Goal: Task Accomplishment & Management: Complete application form

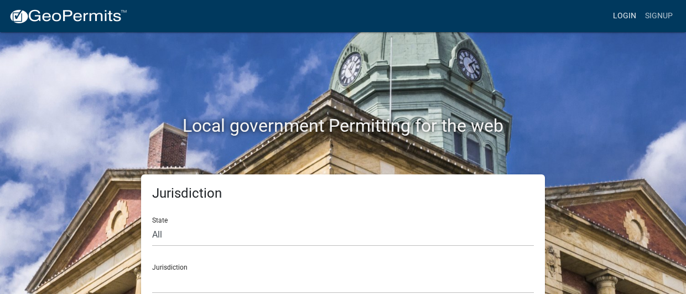
click at [625, 13] on link "Login" at bounding box center [624, 16] width 32 height 21
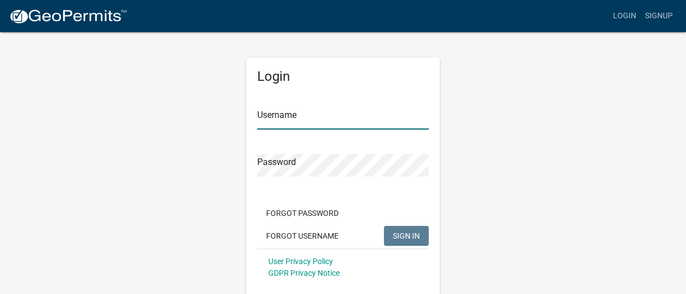
click at [307, 127] on input "Username" at bounding box center [342, 118] width 171 height 23
click at [315, 113] on input "Username" at bounding box center [342, 118] width 171 height 23
type input "tpurcell"
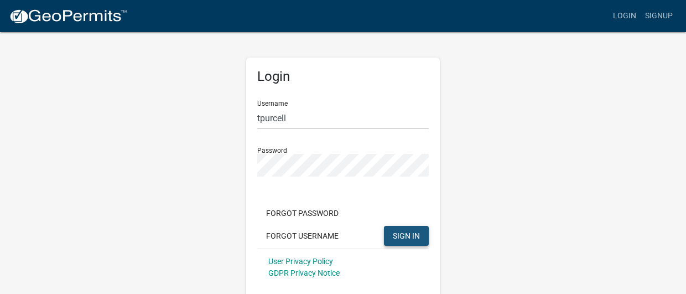
click at [389, 236] on button "SIGN IN" at bounding box center [406, 236] width 45 height 20
click at [406, 241] on button "SIGN IN" at bounding box center [406, 236] width 45 height 20
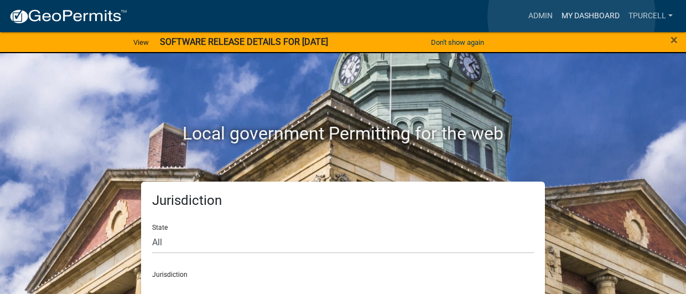
click at [571, 17] on link "My Dashboard" at bounding box center [590, 16] width 67 height 21
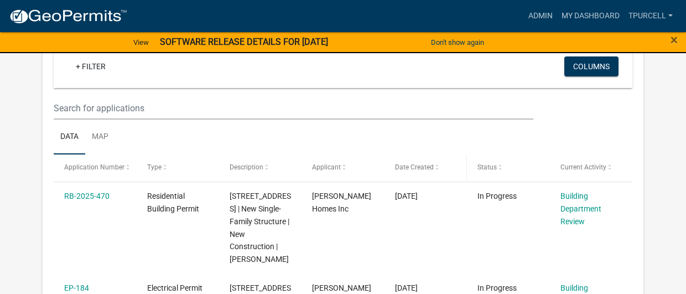
scroll to position [276, 0]
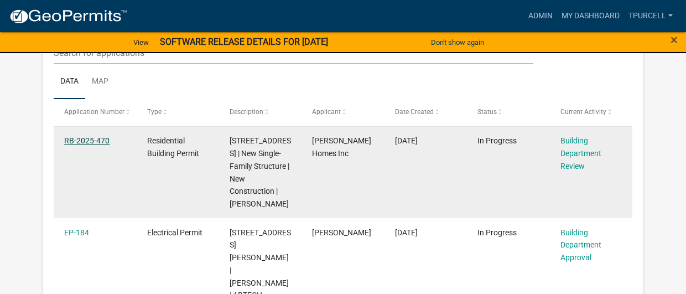
click at [94, 143] on link "RB-2025-470" at bounding box center [86, 140] width 45 height 9
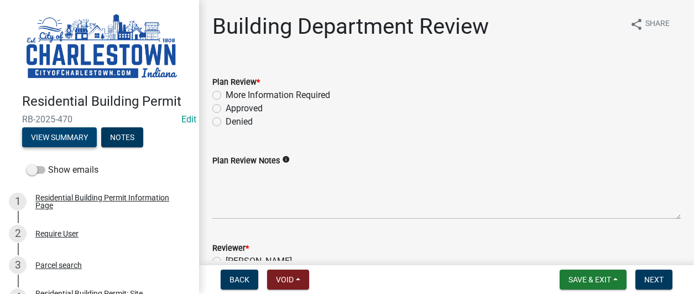
click at [74, 138] on button "View Summary" at bounding box center [59, 137] width 75 height 20
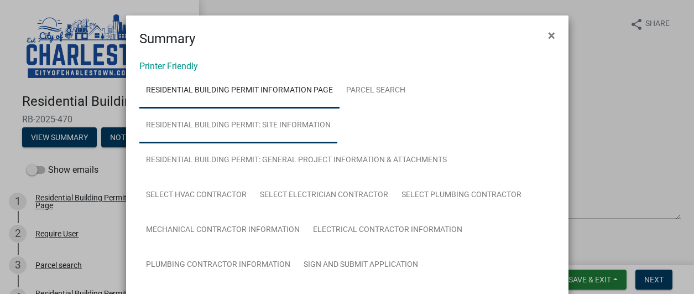
click at [288, 124] on link "Residential Building Permit: Site Information" at bounding box center [238, 125] width 198 height 35
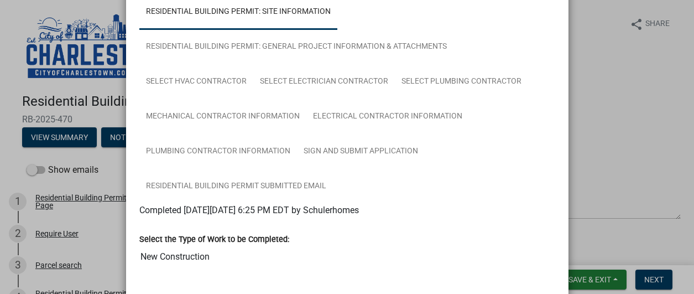
scroll to position [3, 0]
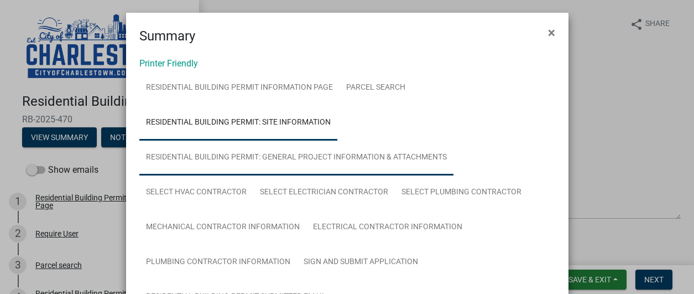
click at [327, 160] on link "Residential Building Permit: General Project Information & Attachments" at bounding box center [296, 157] width 314 height 35
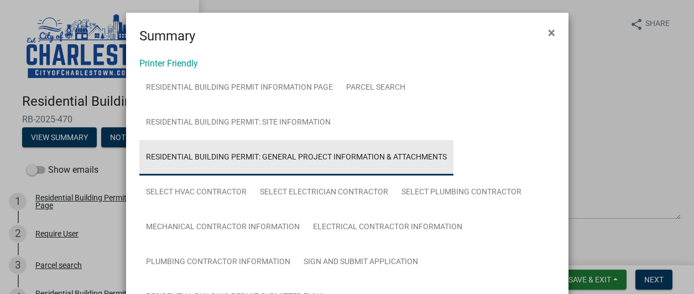
click at [328, 154] on link "Residential Building Permit: General Project Information & Attachments" at bounding box center [296, 157] width 314 height 35
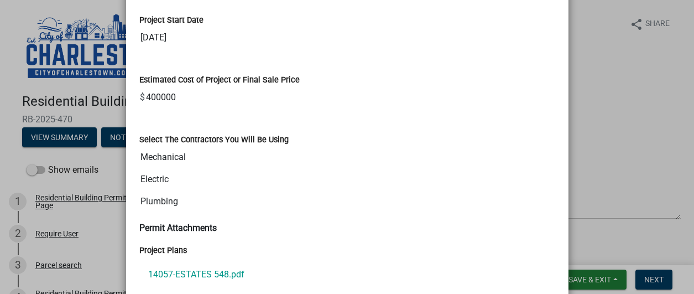
scroll to position [998, 0]
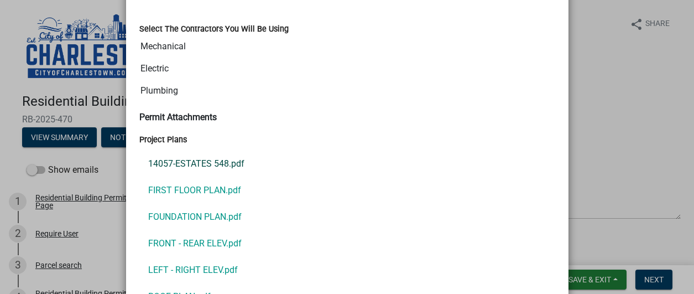
click at [200, 164] on link "14057-ESTATES 548.pdf" at bounding box center [347, 163] width 416 height 27
click at [206, 186] on link "FIRST FLOOR PLAN.pdf" at bounding box center [347, 190] width 416 height 27
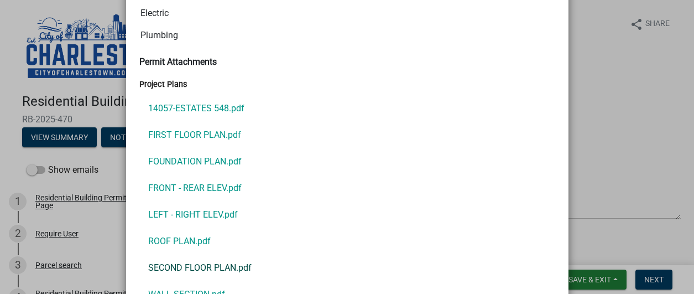
click at [202, 263] on link "SECOND FLOOR PLAN.pdf" at bounding box center [347, 267] width 416 height 27
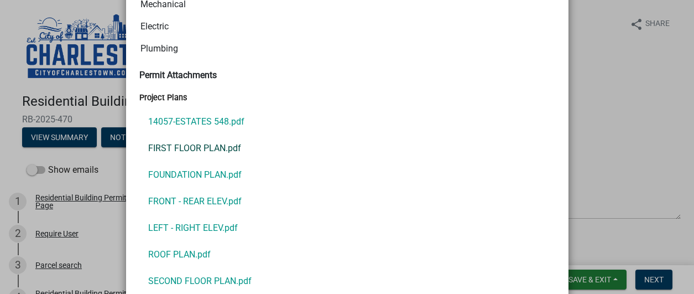
scroll to position [999, 0]
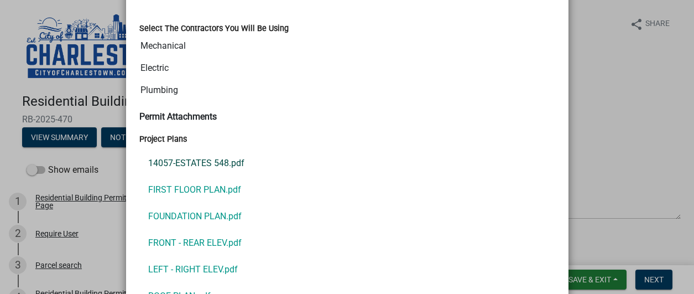
click at [192, 160] on link "14057-ESTATES 548.pdf" at bounding box center [347, 163] width 416 height 27
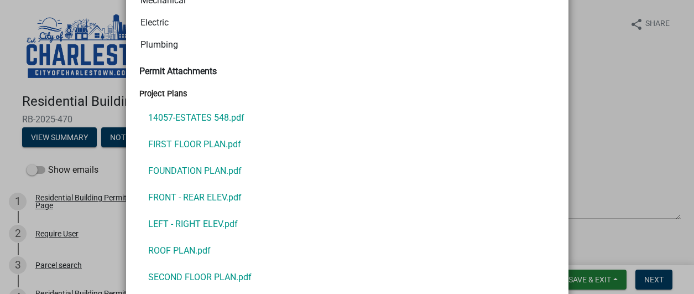
scroll to position [1109, 0]
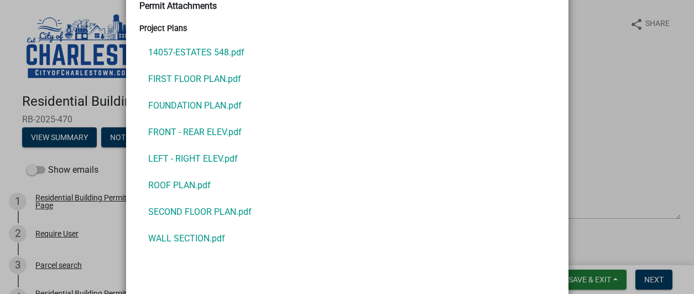
click at [614, 147] on ngb-modal-window "Summary × Printer Friendly Residential Building Permit Information Page Parcel …" at bounding box center [347, 147] width 694 height 294
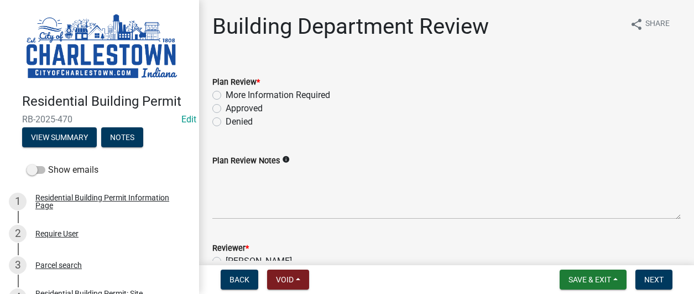
click at [226, 108] on label "Approved" at bounding box center [244, 108] width 37 height 13
click at [226, 108] on input "Approved" at bounding box center [229, 105] width 7 height 7
radio input "true"
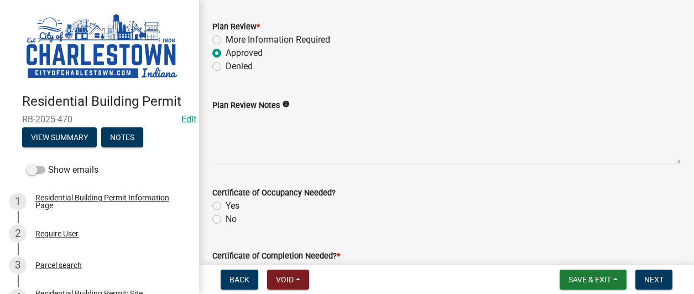
scroll to position [111, 0]
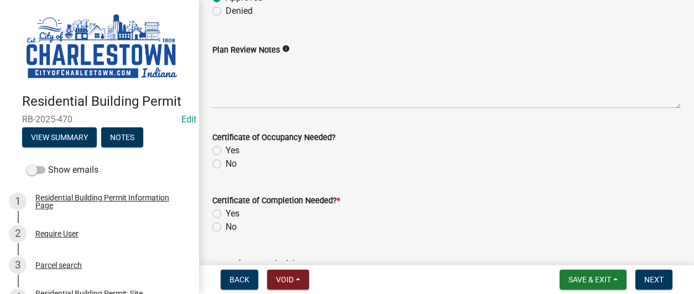
click at [226, 152] on label "Yes" at bounding box center [233, 150] width 14 height 13
click at [226, 151] on input "Yes" at bounding box center [229, 147] width 7 height 7
radio input "true"
click at [226, 211] on label "Yes" at bounding box center [233, 213] width 14 height 13
click at [226, 211] on input "Yes" at bounding box center [229, 210] width 7 height 7
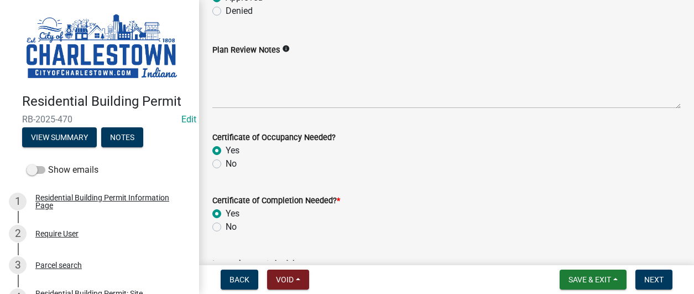
radio input "true"
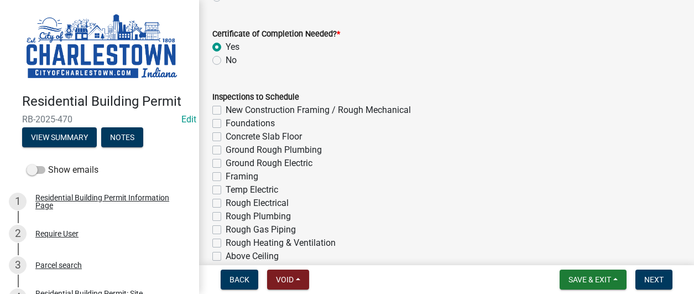
scroll to position [276, 0]
click at [226, 114] on label "New Construction Framing / Rough Mechanical" at bounding box center [318, 110] width 185 height 13
click at [226, 111] on input "New Construction Framing / Rough Mechanical" at bounding box center [229, 107] width 7 height 7
checkbox input "true"
checkbox input "false"
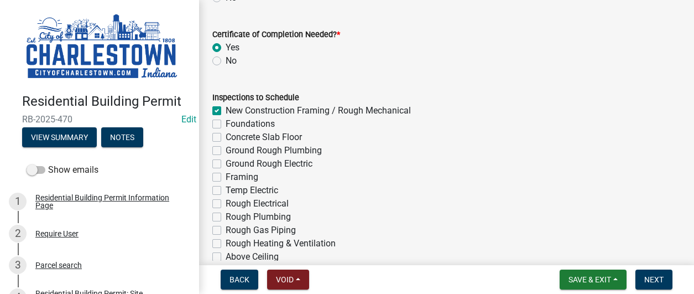
checkbox input "false"
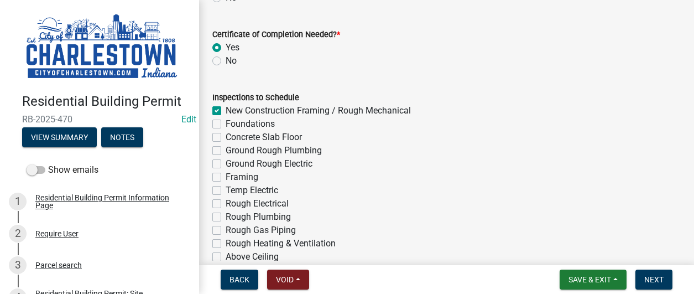
checkbox input "false"
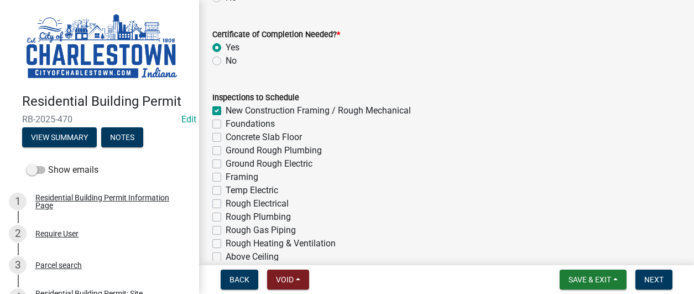
checkbox input "false"
click at [226, 124] on label "Foundations" at bounding box center [250, 123] width 49 height 13
click at [226, 124] on input "Foundations" at bounding box center [229, 120] width 7 height 7
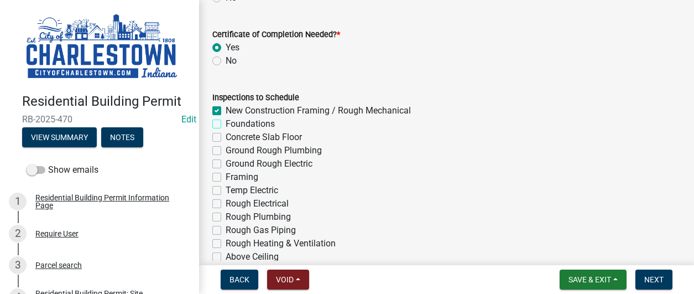
checkbox input "true"
checkbox input "false"
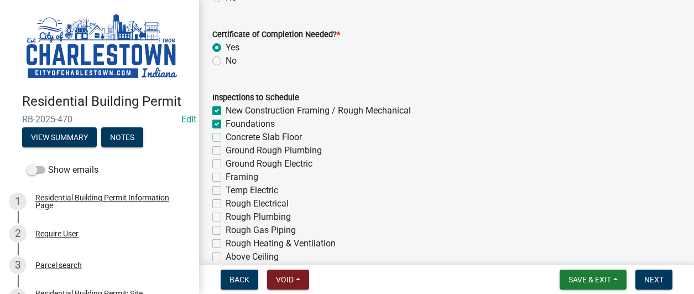
checkbox input "false"
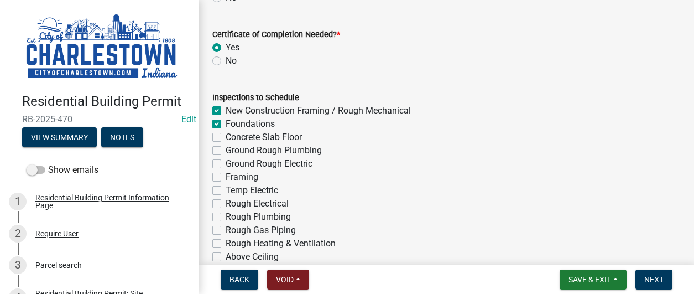
checkbox input "false"
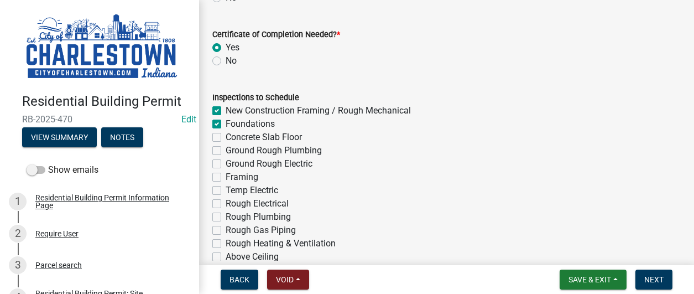
checkbox input "false"
click at [226, 135] on label "Concrete Slab Floor" at bounding box center [264, 137] width 76 height 13
click at [226, 135] on input "Concrete Slab Floor" at bounding box center [229, 134] width 7 height 7
checkbox input "true"
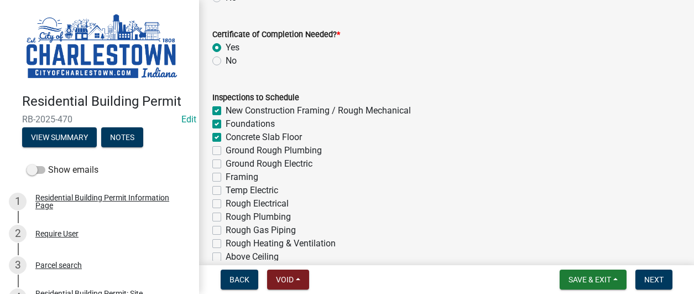
checkbox input "true"
checkbox input "false"
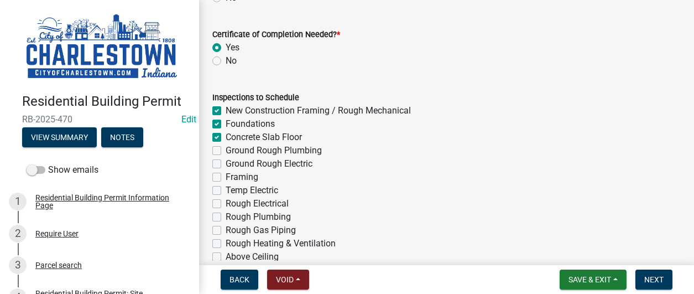
checkbox input "false"
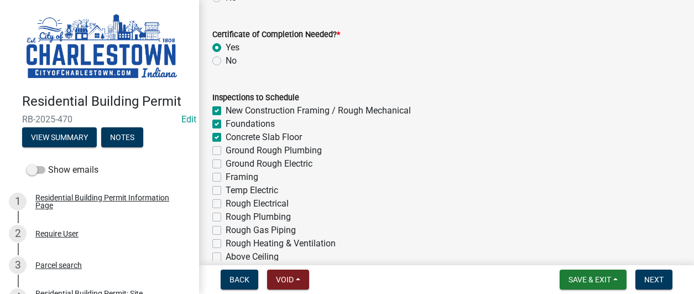
checkbox input "false"
click at [226, 153] on label "Ground Rough Plumbing" at bounding box center [274, 150] width 96 height 13
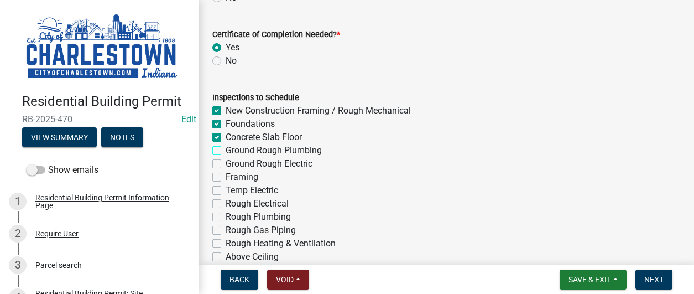
click at [226, 151] on input "Ground Rough Plumbing" at bounding box center [229, 147] width 7 height 7
checkbox input "true"
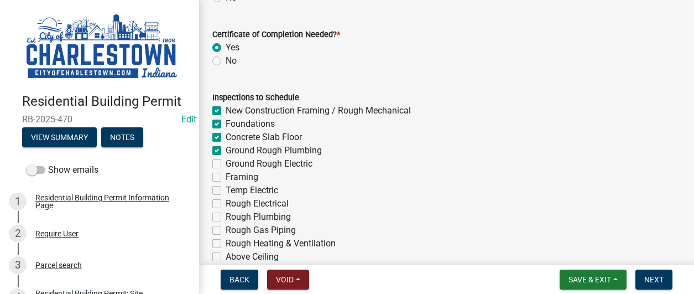
checkbox input "true"
checkbox input "false"
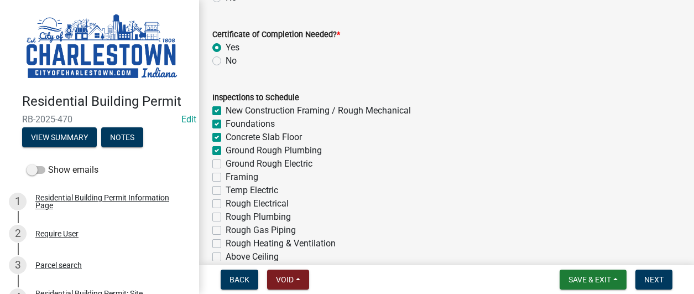
checkbox input "false"
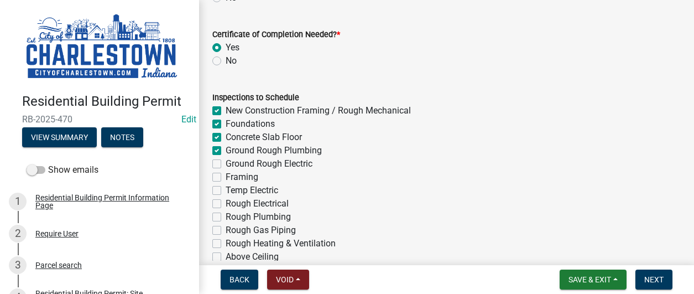
checkbox input "false"
click at [218, 159] on div "Ground Rough Electric" at bounding box center [446, 163] width 468 height 13
click at [226, 162] on label "Ground Rough Electric" at bounding box center [269, 163] width 87 height 13
click at [226, 162] on input "Ground Rough Electric" at bounding box center [229, 160] width 7 height 7
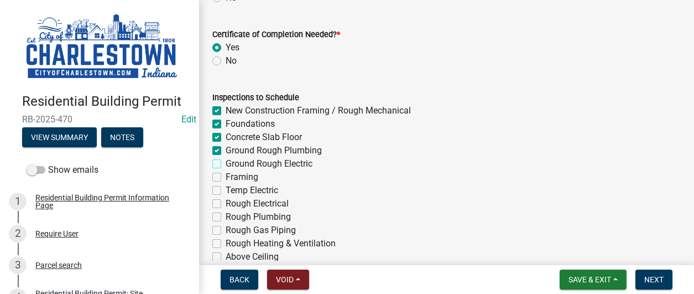
checkbox input "true"
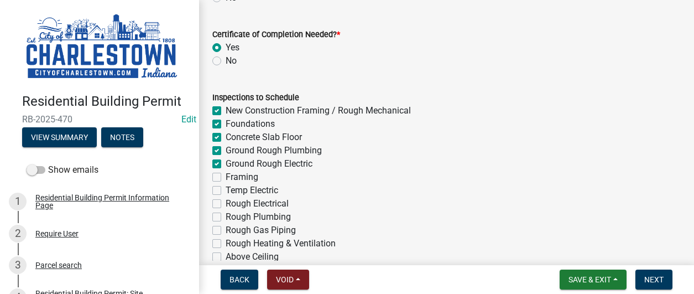
checkbox input "true"
checkbox input "false"
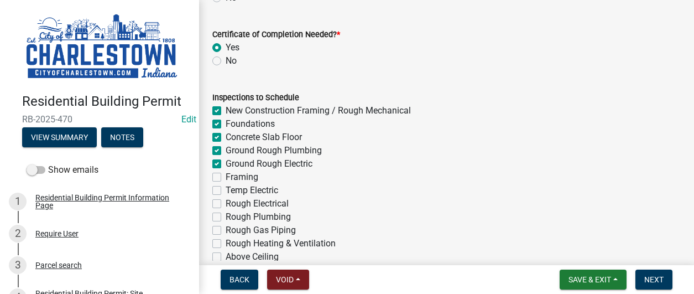
checkbox input "false"
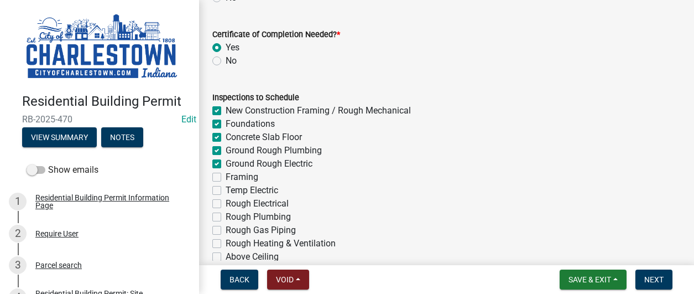
checkbox input "false"
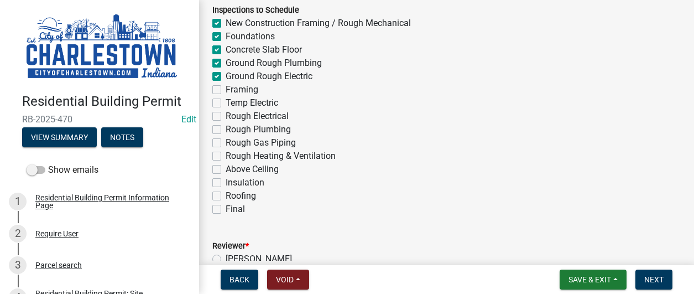
scroll to position [387, 0]
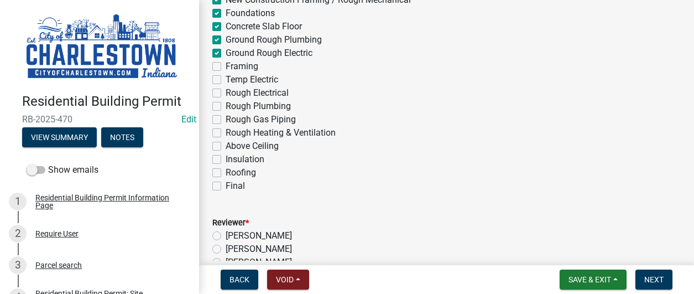
click at [226, 69] on label "Framing" at bounding box center [242, 66] width 33 height 13
click at [226, 67] on input "Framing" at bounding box center [229, 63] width 7 height 7
checkbox input "true"
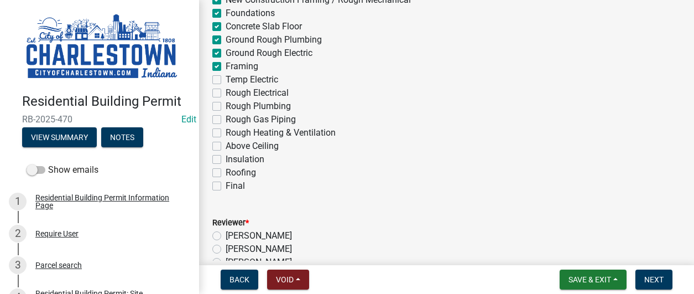
checkbox input "true"
checkbox input "false"
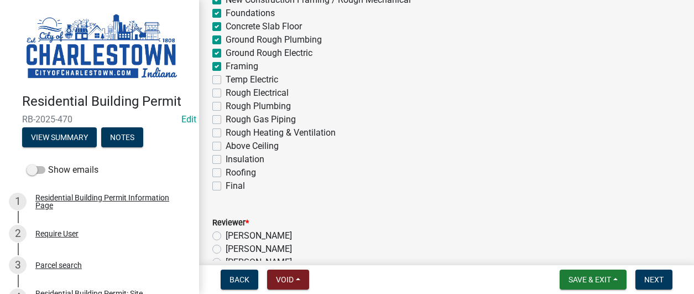
checkbox input "false"
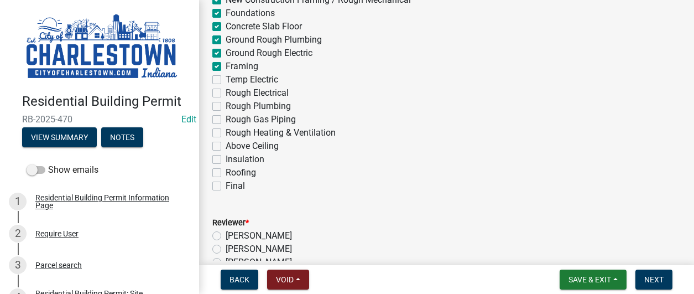
checkbox input "false"
click at [226, 81] on label "Temp Electric" at bounding box center [252, 79] width 53 height 13
click at [226, 80] on input "Temp Electric" at bounding box center [229, 76] width 7 height 7
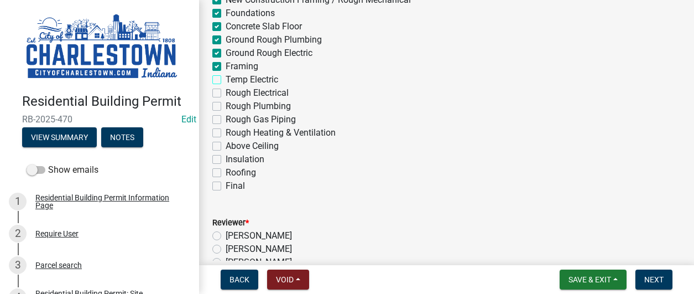
checkbox input "true"
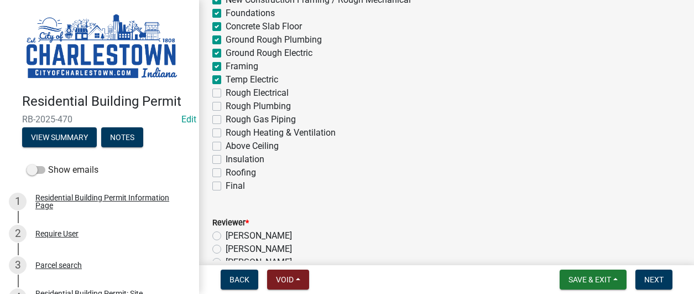
checkbox input "true"
checkbox input "false"
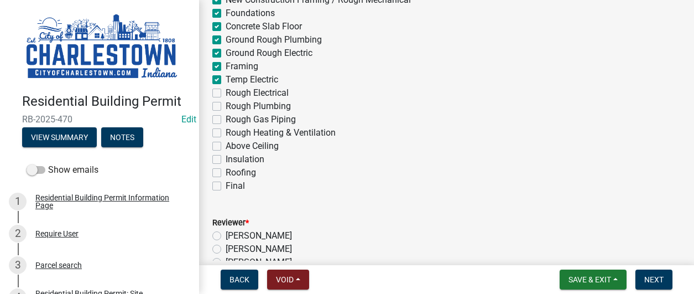
checkbox input "false"
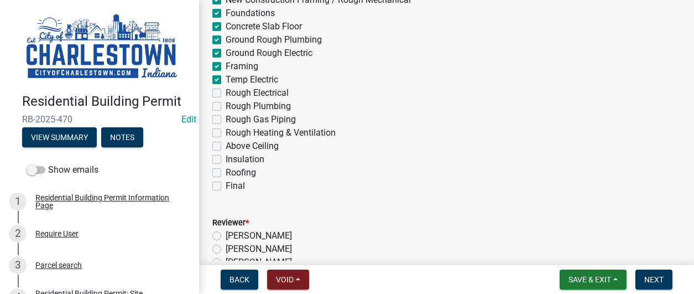
checkbox input "false"
click at [226, 95] on label "Rough Electrical" at bounding box center [257, 92] width 63 height 13
click at [226, 93] on input "Rough Electrical" at bounding box center [229, 89] width 7 height 7
checkbox input "true"
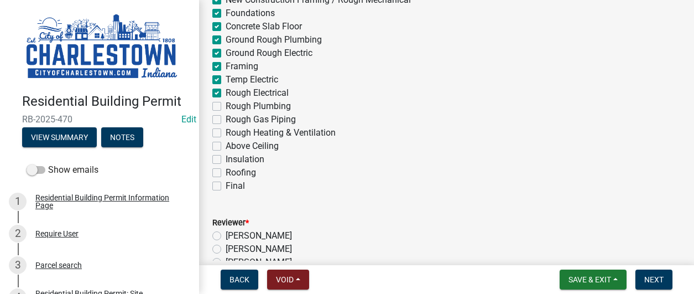
checkbox input "true"
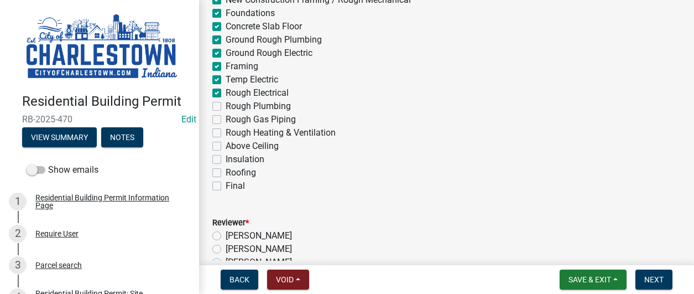
checkbox input "true"
checkbox input "false"
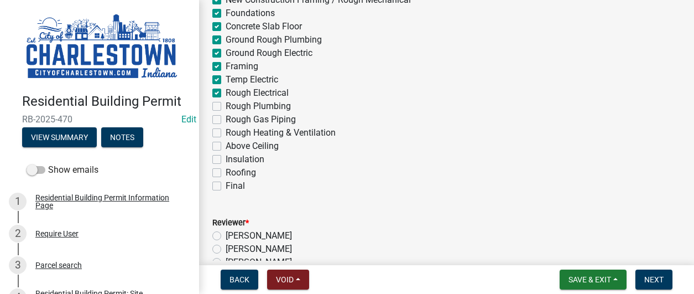
checkbox input "false"
click at [226, 107] on label "Rough Plumbing" at bounding box center [258, 106] width 65 height 13
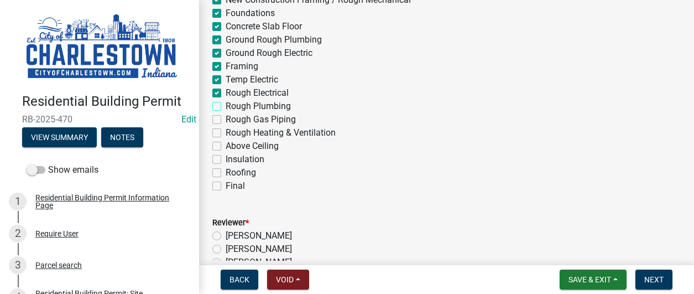
click at [226, 107] on input "Rough Plumbing" at bounding box center [229, 103] width 7 height 7
checkbox input "true"
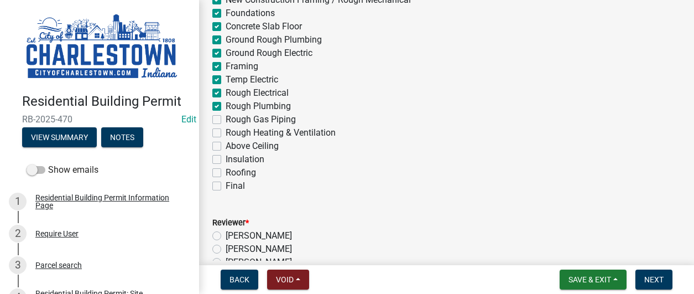
checkbox input "true"
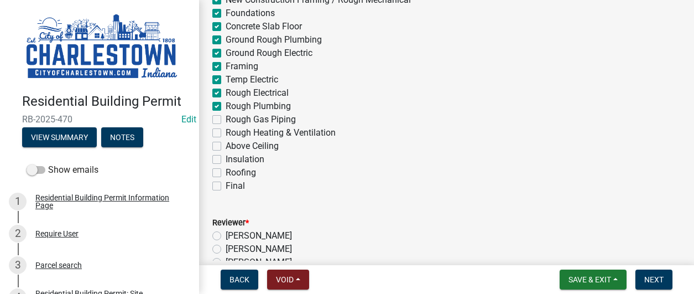
checkbox input "true"
checkbox input "false"
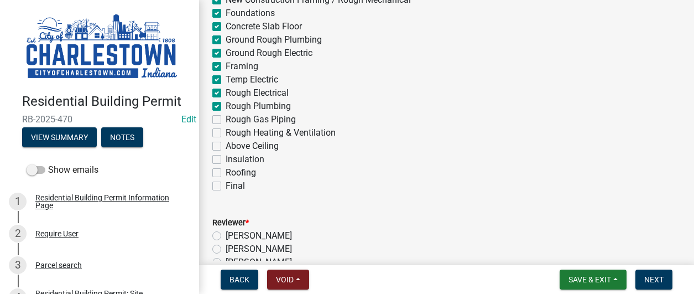
checkbox input "false"
click at [226, 118] on label "Rough Gas Piping" at bounding box center [261, 119] width 70 height 13
click at [226, 118] on input "Rough Gas Piping" at bounding box center [229, 116] width 7 height 7
checkbox input "true"
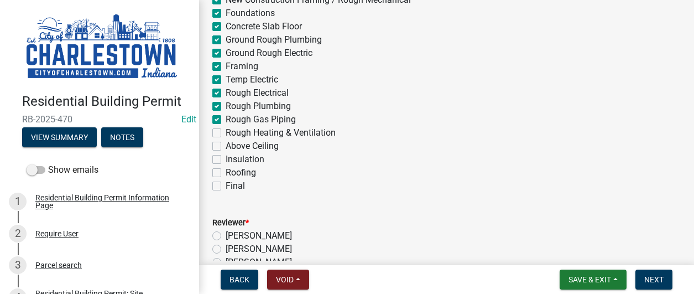
checkbox input "true"
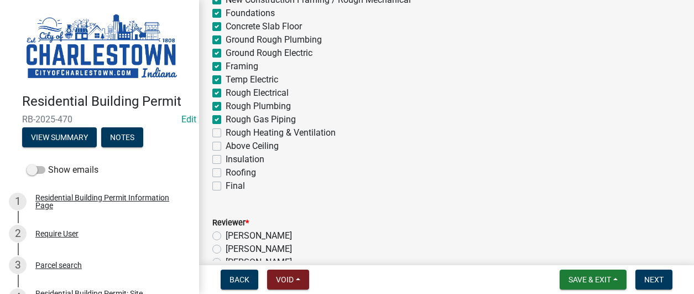
checkbox input "true"
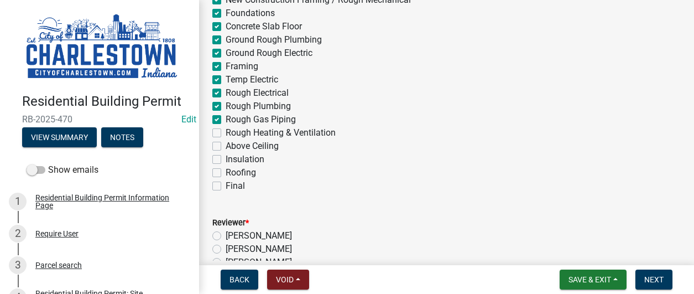
checkbox input "false"
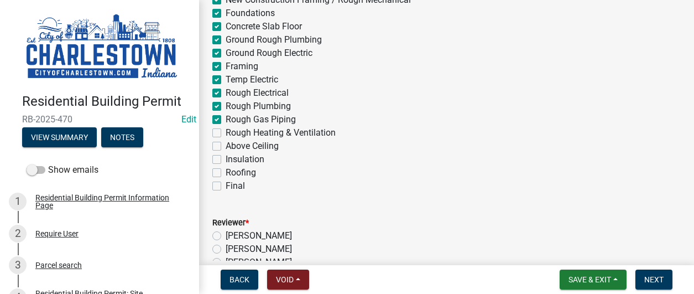
drag, startPoint x: 218, startPoint y: 133, endPoint x: 221, endPoint y: 126, distance: 7.9
click at [226, 132] on label "Rough Heating & Ventilation" at bounding box center [281, 132] width 110 height 13
click at [226, 132] on input "Rough Heating & Ventilation" at bounding box center [229, 129] width 7 height 7
checkbox input "true"
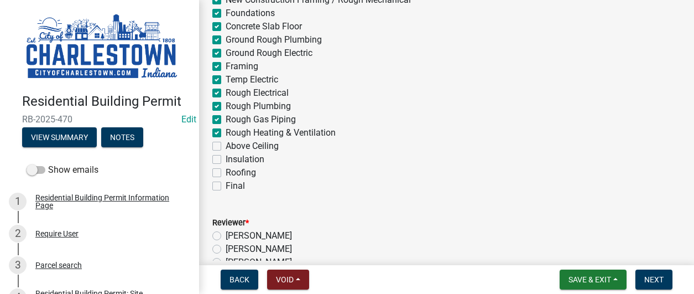
checkbox input "true"
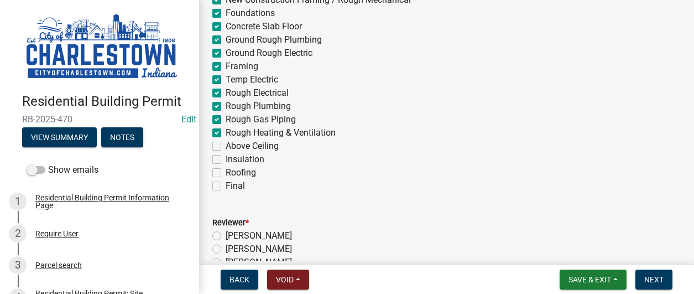
checkbox input "true"
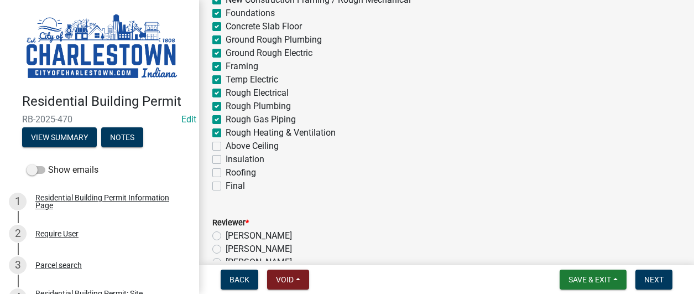
checkbox input "false"
click at [226, 144] on label "Above Ceiling" at bounding box center [252, 145] width 53 height 13
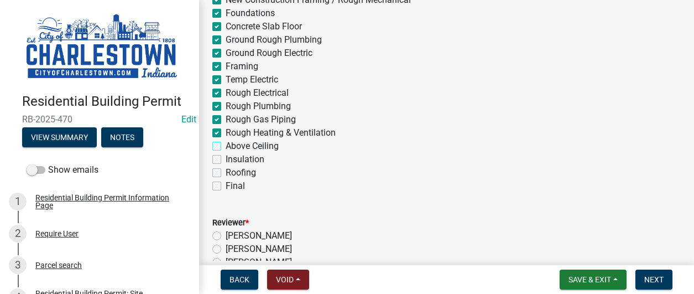
click at [226, 144] on input "Above Ceiling" at bounding box center [229, 142] width 7 height 7
checkbox input "true"
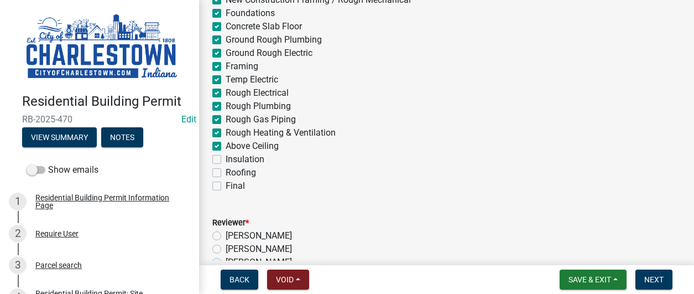
checkbox input "true"
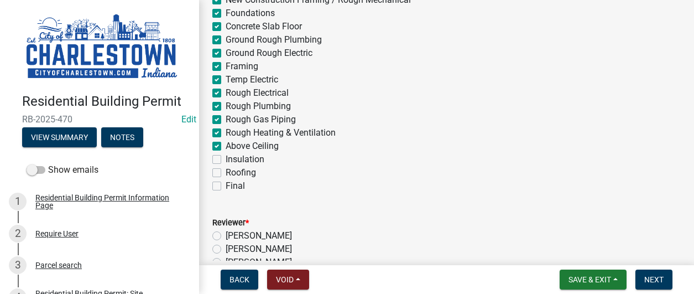
checkbox input "true"
checkbox input "false"
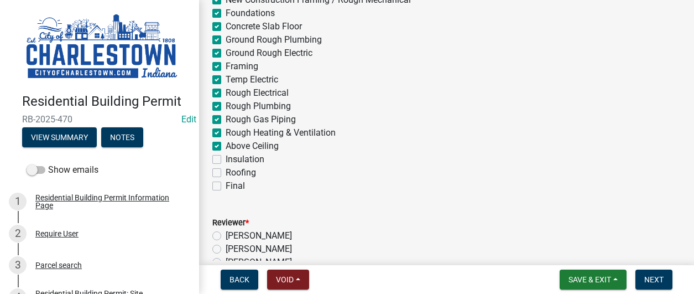
checkbox input "false"
click at [226, 157] on label "Insulation" at bounding box center [245, 159] width 39 height 13
click at [226, 157] on input "Insulation" at bounding box center [229, 156] width 7 height 7
checkbox input "true"
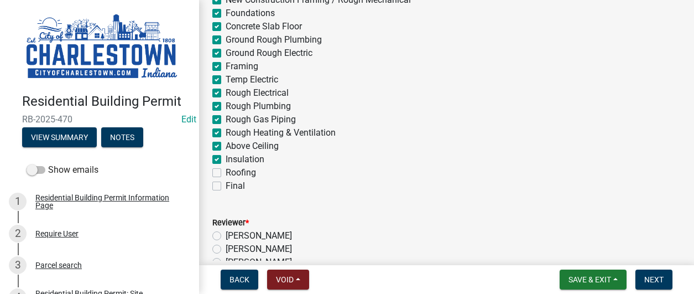
checkbox input "true"
click at [226, 173] on label "Roofing" at bounding box center [241, 172] width 30 height 13
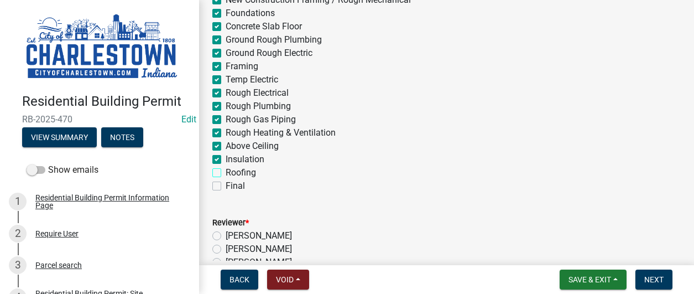
click at [226, 173] on input "Roofing" at bounding box center [229, 169] width 7 height 7
click at [226, 186] on label "Final" at bounding box center [235, 185] width 19 height 13
click at [226, 186] on input "Final" at bounding box center [229, 182] width 7 height 7
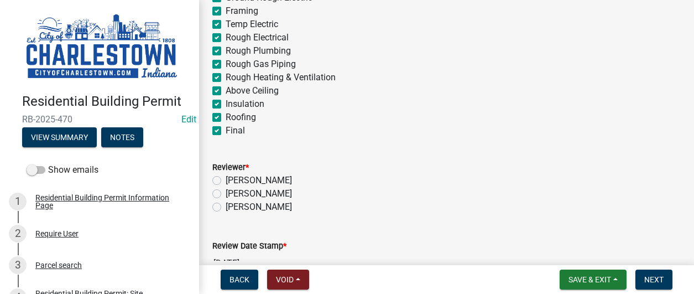
click at [226, 206] on label "[PERSON_NAME]" at bounding box center [259, 206] width 66 height 13
click at [226, 206] on input "[PERSON_NAME]" at bounding box center [229, 203] width 7 height 7
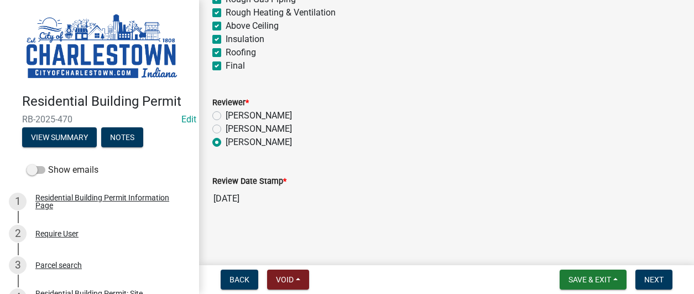
scroll to position [508, 0]
click at [662, 283] on span "Next" at bounding box center [653, 279] width 19 height 9
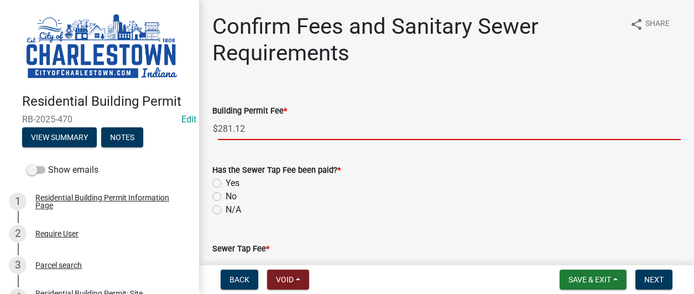
click at [256, 126] on input "281.12" at bounding box center [449, 128] width 463 height 23
click at [226, 197] on label "No" at bounding box center [231, 196] width 11 height 13
click at [226, 197] on input "No" at bounding box center [229, 193] width 7 height 7
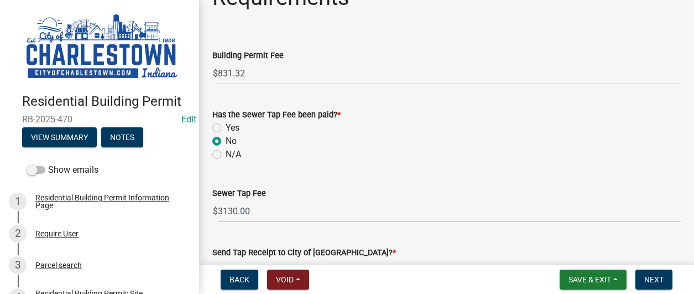
scroll to position [166, 0]
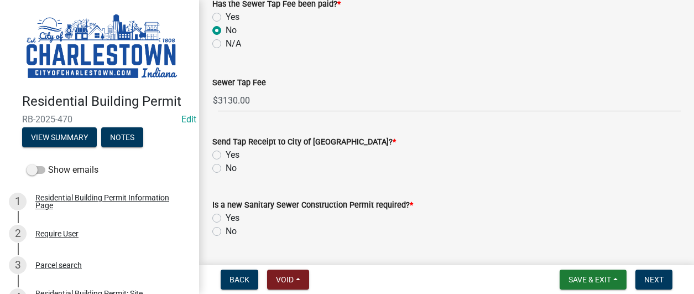
click at [226, 169] on label "No" at bounding box center [231, 167] width 11 height 13
click at [226, 169] on input "No" at bounding box center [229, 164] width 7 height 7
click at [226, 232] on label "No" at bounding box center [231, 231] width 11 height 13
click at [226, 232] on input "No" at bounding box center [229, 228] width 7 height 7
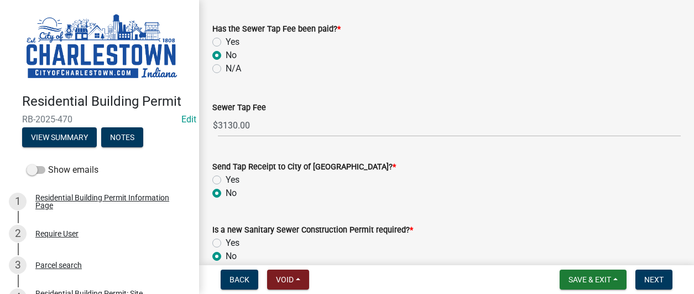
scroll to position [196, 0]
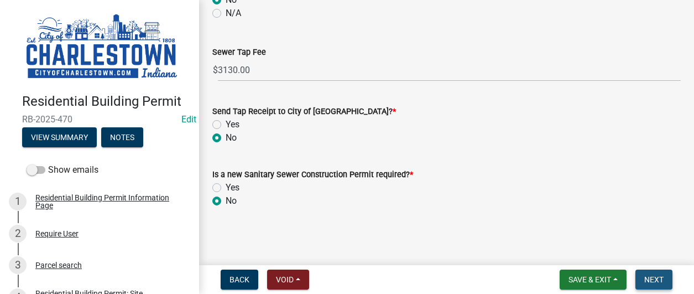
click at [657, 283] on span "Next" at bounding box center [653, 279] width 19 height 9
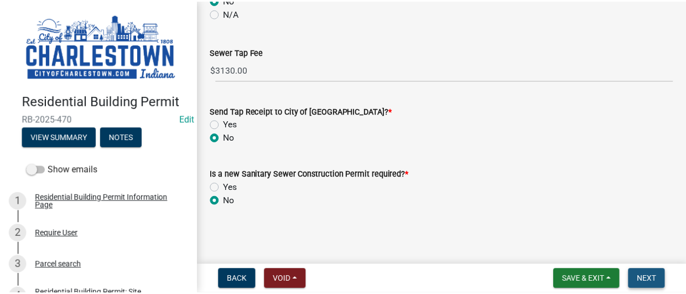
scroll to position [0, 0]
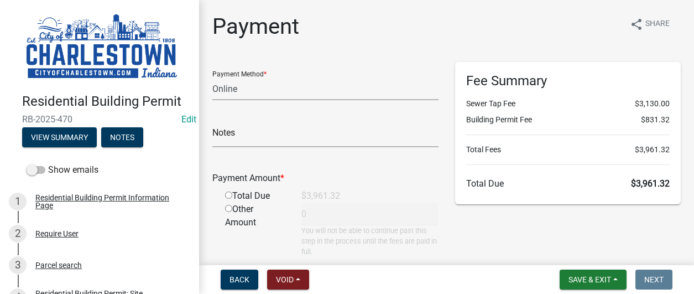
click at [229, 195] on input "radio" at bounding box center [228, 194] width 7 height 7
click at [602, 280] on span "Save & Exit" at bounding box center [589, 279] width 43 height 9
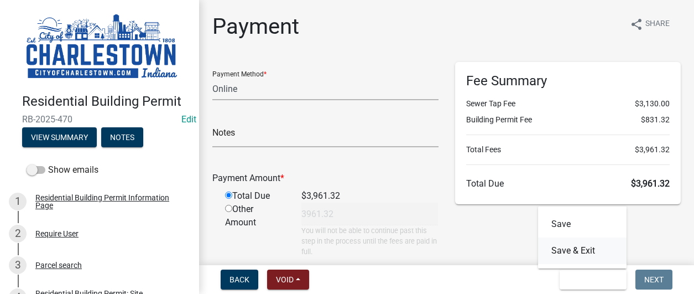
click at [567, 247] on button "Save & Exit" at bounding box center [582, 250] width 88 height 27
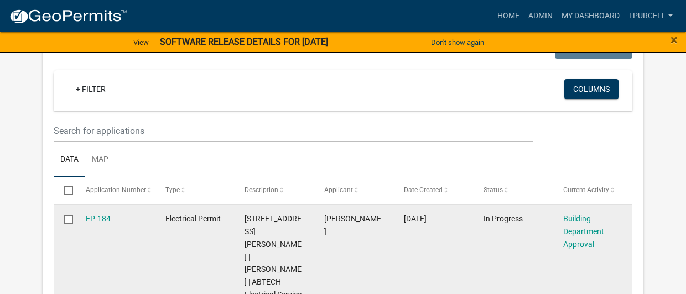
scroll to position [276, 0]
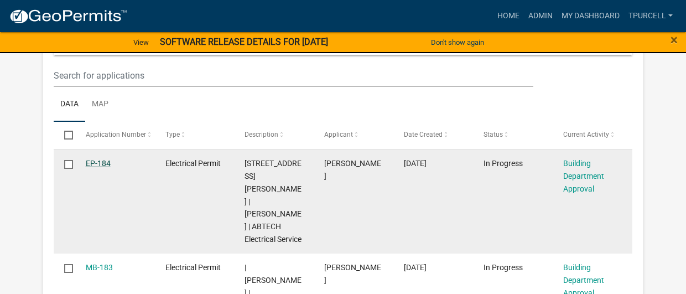
click at [106, 161] on link "EP-184" at bounding box center [98, 163] width 25 height 9
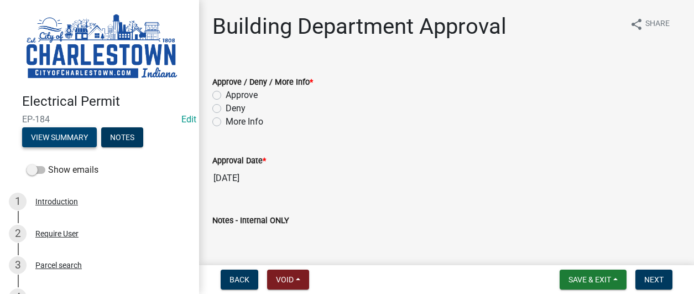
click at [66, 134] on button "View Summary" at bounding box center [59, 137] width 75 height 20
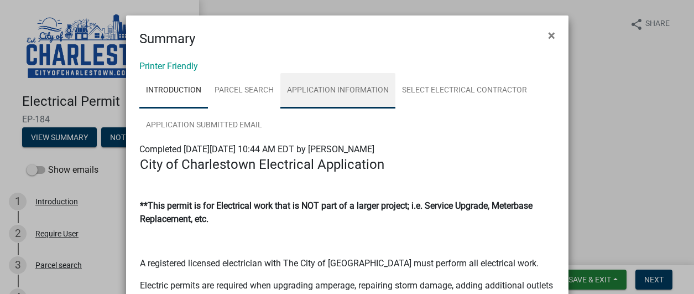
click at [318, 83] on link "Application Information" at bounding box center [337, 90] width 115 height 35
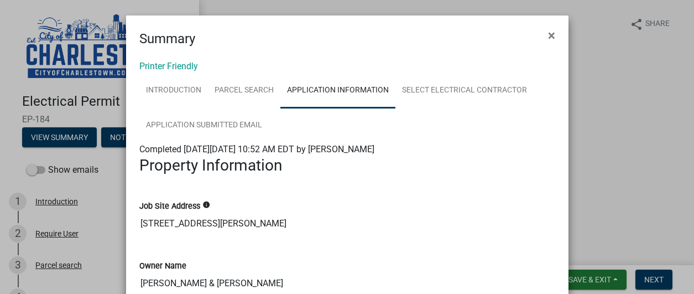
click at [364, 246] on div "Owner Name [PERSON_NAME] & [PERSON_NAME]" at bounding box center [347, 268] width 416 height 51
click at [548, 38] on span "×" at bounding box center [551, 35] width 7 height 15
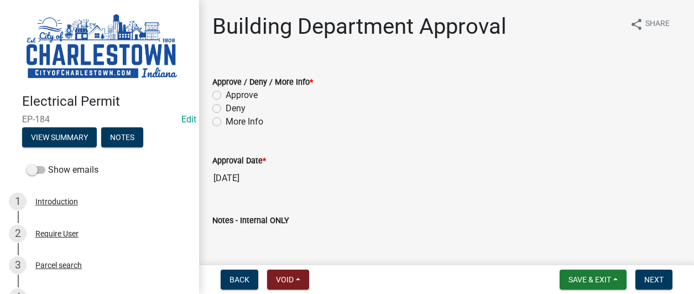
click at [226, 109] on label "Deny" at bounding box center [236, 108] width 20 height 13
click at [226, 109] on input "Deny" at bounding box center [229, 105] width 7 height 7
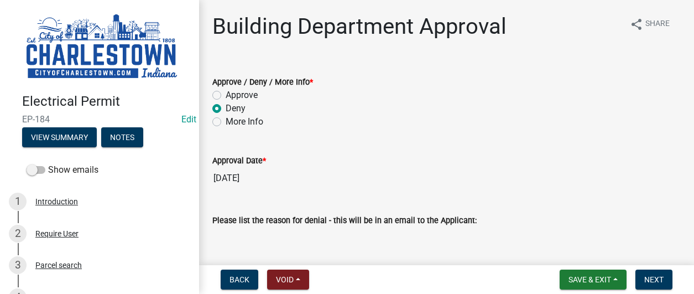
drag, startPoint x: 258, startPoint y: 242, endPoint x: 270, endPoint y: 238, distance: 12.4
click at [258, 240] on textarea "Please list the reason for denial - this will be in an email to the Applicant:" at bounding box center [446, 253] width 468 height 52
click at [290, 283] on span "Void" at bounding box center [285, 279] width 18 height 9
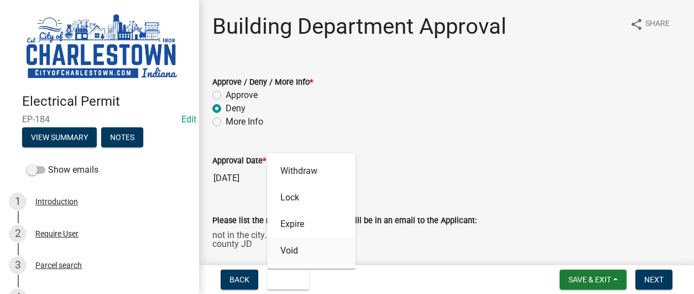
click at [294, 251] on button "Void" at bounding box center [311, 250] width 88 height 27
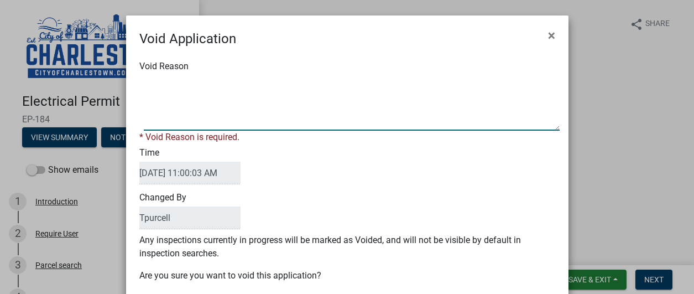
click at [166, 79] on textarea "Void Reason" at bounding box center [352, 102] width 416 height 55
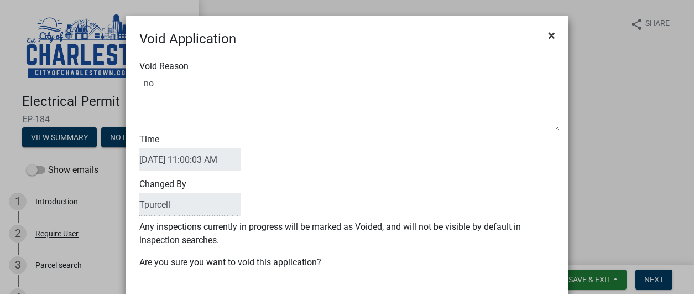
click at [548, 38] on span "×" at bounding box center [551, 35] width 7 height 15
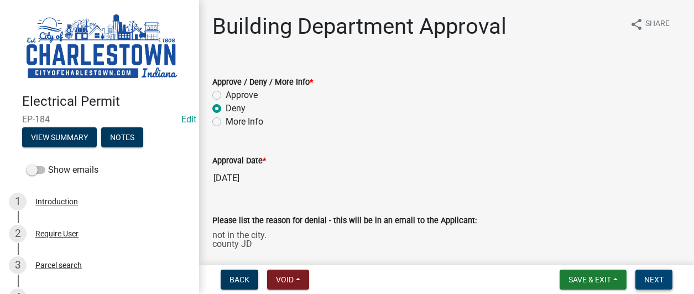
click at [648, 274] on button "Next" at bounding box center [653, 279] width 37 height 20
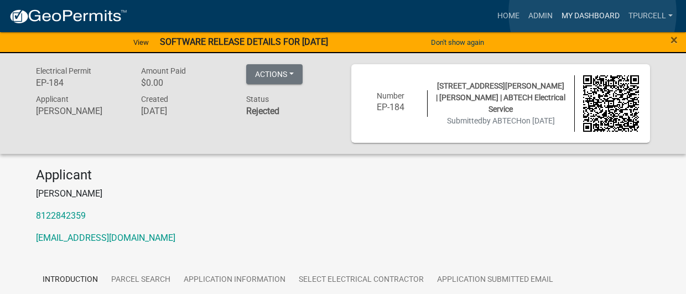
click at [592, 13] on link "My Dashboard" at bounding box center [590, 16] width 67 height 21
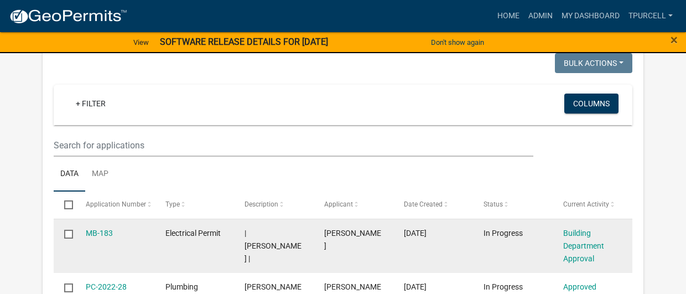
scroll to position [332, 0]
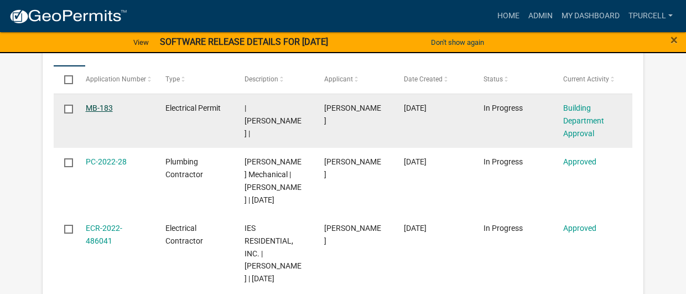
click at [95, 108] on link "MB-183" at bounding box center [99, 107] width 27 height 9
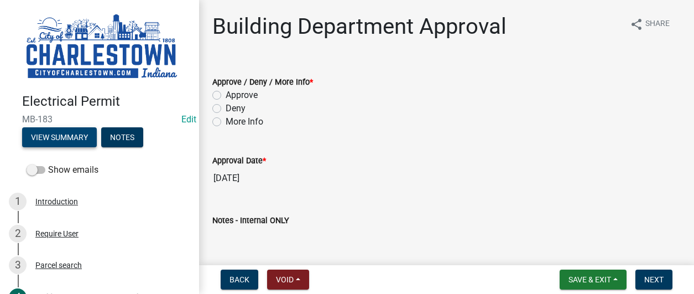
click at [64, 131] on button "View Summary" at bounding box center [59, 137] width 75 height 20
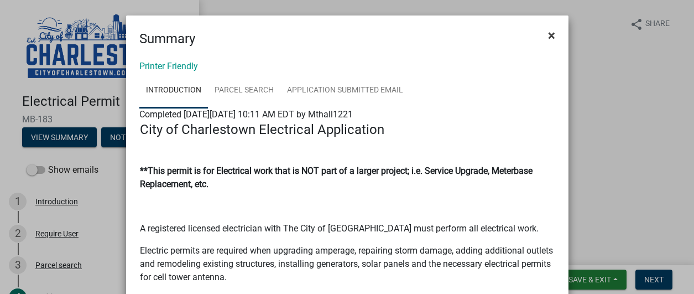
click at [550, 36] on span "×" at bounding box center [551, 35] width 7 height 15
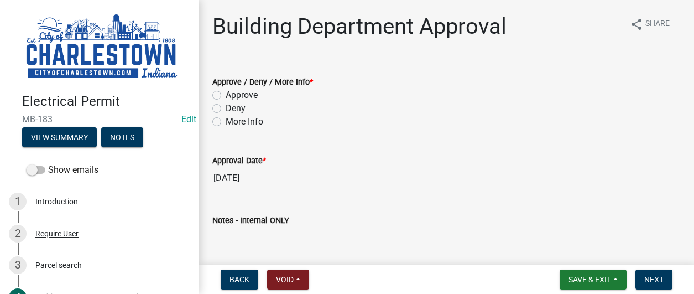
click at [226, 124] on label "More Info" at bounding box center [245, 121] width 38 height 13
click at [226, 122] on input "More Info" at bounding box center [229, 118] width 7 height 7
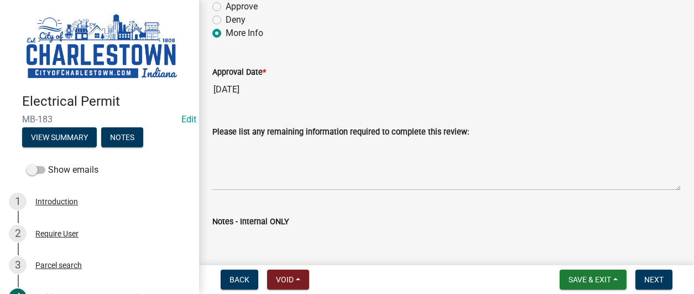
scroll to position [111, 0]
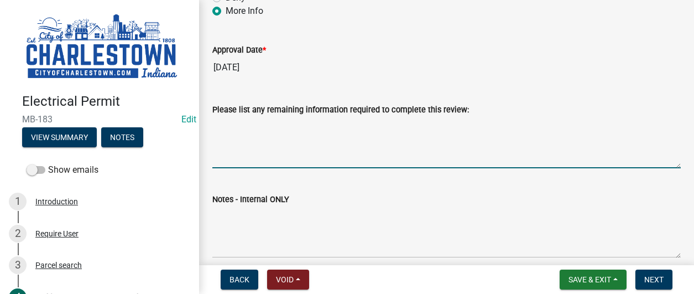
click at [231, 127] on textarea "Please list any remaining information required to complete this review:" at bounding box center [446, 142] width 468 height 52
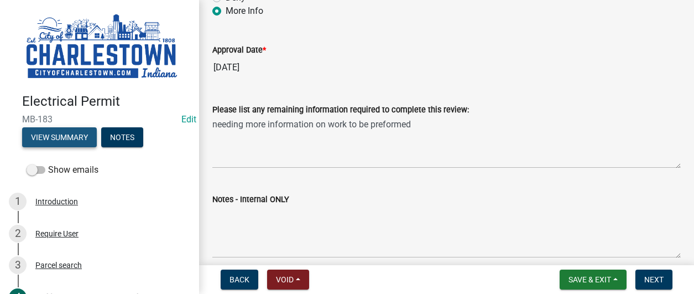
click at [65, 128] on button "View Summary" at bounding box center [59, 137] width 75 height 20
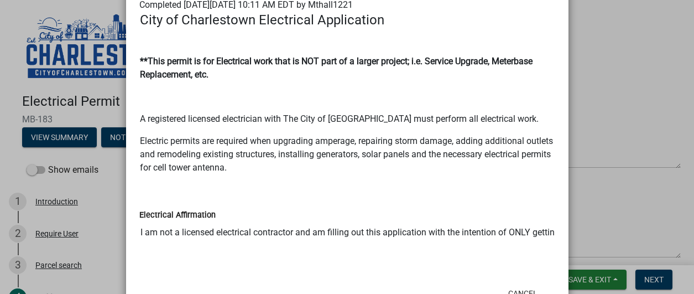
scroll to position [151, 0]
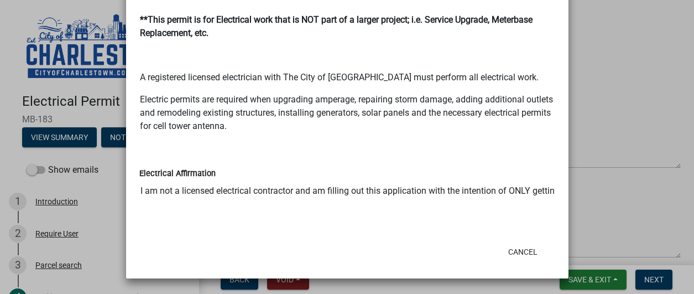
click at [549, 190] on input "I am not a licensed electrical contractor and am filling out this application w…" at bounding box center [347, 191] width 416 height 22
click at [601, 181] on ngb-modal-window "Summary × Printer Friendly Introduction Parcel search Application Submitted Ema…" at bounding box center [347, 147] width 694 height 294
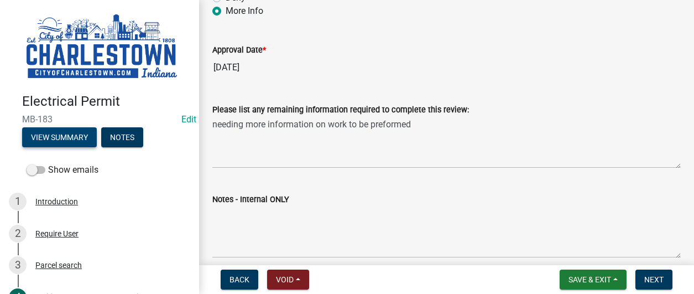
click at [22, 127] on button "View Summary" at bounding box center [59, 137] width 75 height 20
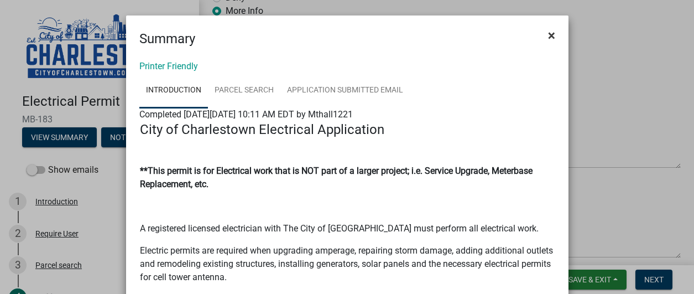
click at [548, 36] on span "×" at bounding box center [551, 35] width 7 height 15
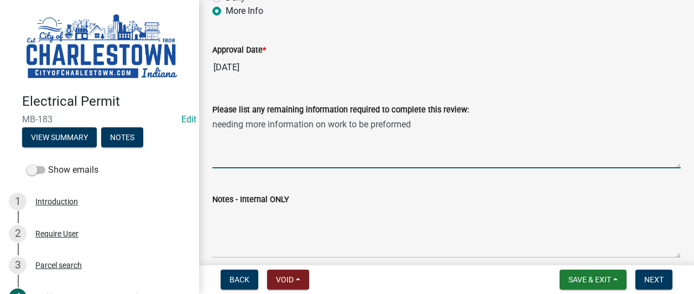
click at [415, 121] on textarea "needing more information on work to be preformed" at bounding box center [446, 142] width 468 height 52
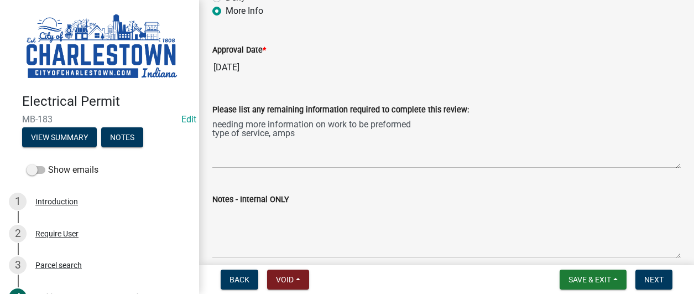
drag, startPoint x: 570, startPoint y: 112, endPoint x: 545, endPoint y: 125, distance: 28.2
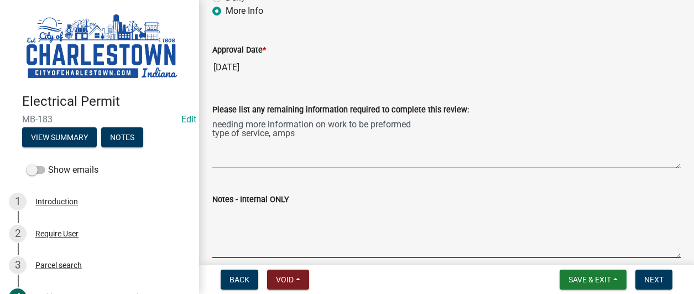
drag, startPoint x: 545, startPoint y: 125, endPoint x: 338, endPoint y: 214, distance: 225.2
click at [348, 211] on textarea "Notes - Internal ONLY" at bounding box center [446, 232] width 468 height 52
click at [60, 263] on div "Parcel search" at bounding box center [58, 265] width 46 height 8
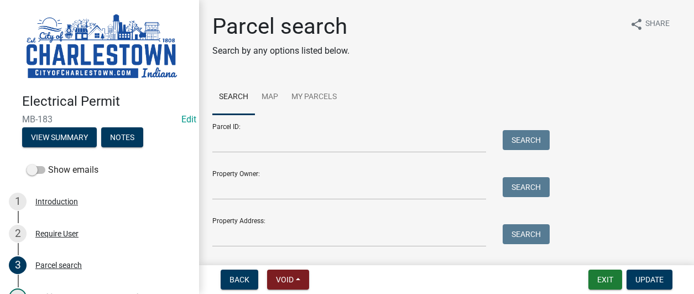
scroll to position [106, 0]
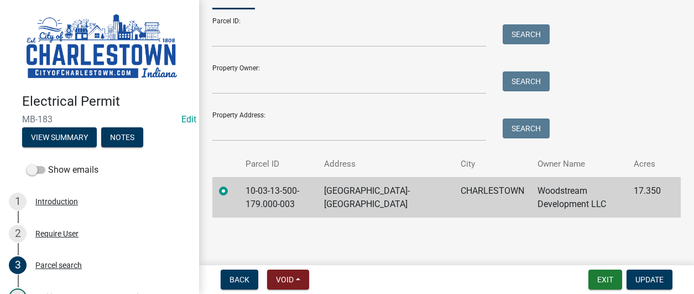
click at [393, 198] on td "[GEOGRAPHIC_DATA]-[GEOGRAPHIC_DATA]" at bounding box center [385, 197] width 137 height 40
click at [393, 199] on td "[GEOGRAPHIC_DATA]-[GEOGRAPHIC_DATA]" at bounding box center [385, 197] width 137 height 40
drag, startPoint x: 393, startPoint y: 199, endPoint x: 409, endPoint y: 246, distance: 49.8
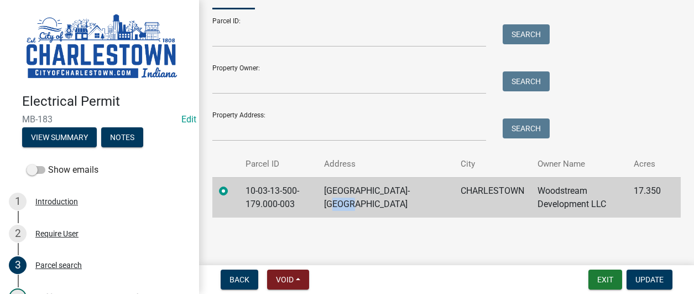
click at [408, 251] on main "Parcel search Search by any options listed below. share Share Search Map My Par…" at bounding box center [446, 130] width 495 height 260
click at [276, 195] on td "10-03-13-500-179.000-003" at bounding box center [278, 197] width 79 height 40
click at [660, 285] on button "Update" at bounding box center [650, 279] width 46 height 20
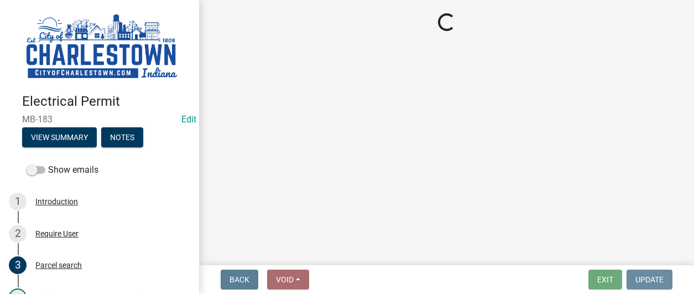
scroll to position [0, 0]
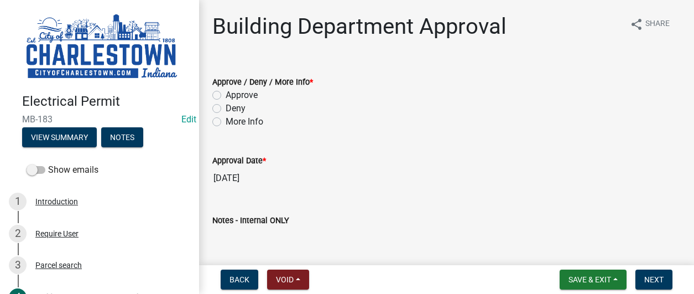
click at [226, 119] on label "More Info" at bounding box center [245, 121] width 38 height 13
click at [226, 119] on input "More Info" at bounding box center [229, 118] width 7 height 7
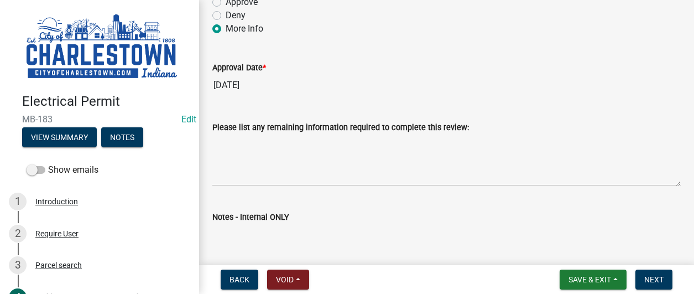
scroll to position [49, 0]
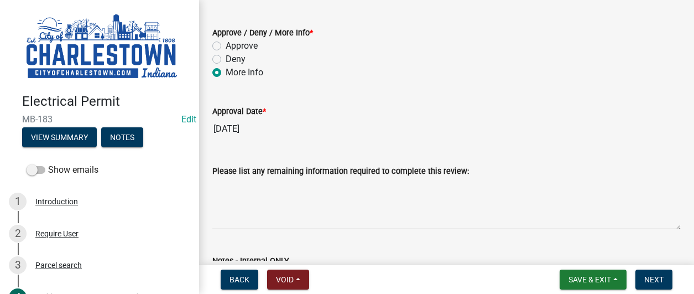
click at [472, 175] on div "Please list any remaining information required to complete this review:" at bounding box center [446, 170] width 468 height 13
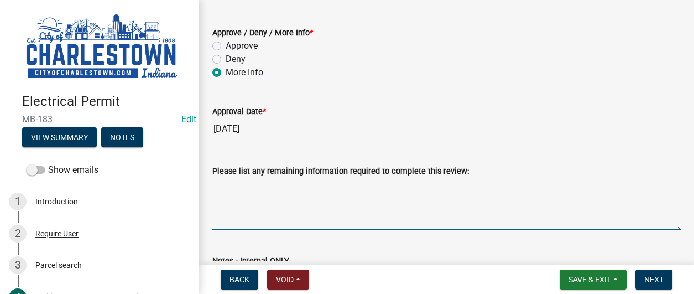
click at [216, 181] on textarea "Please list any remaining information required to complete this review:" at bounding box center [446, 204] width 468 height 52
click at [327, 188] on textarea "needing to know type work, aps," at bounding box center [446, 204] width 468 height 52
click at [352, 189] on textarea "needing to know type work, amps," at bounding box center [446, 204] width 468 height 52
click at [658, 276] on span "Next" at bounding box center [653, 279] width 19 height 9
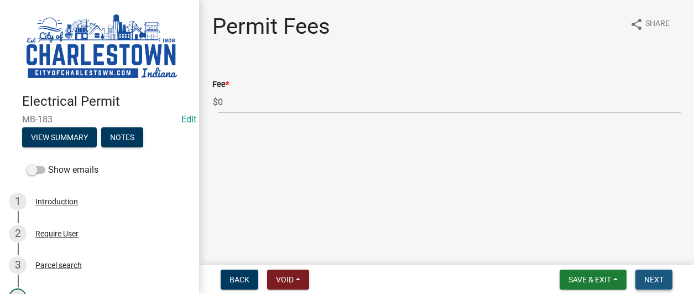
click at [658, 276] on span "Next" at bounding box center [653, 279] width 19 height 9
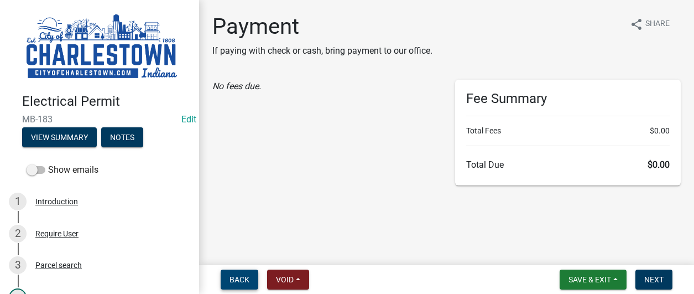
click at [239, 275] on span "Back" at bounding box center [239, 279] width 20 height 9
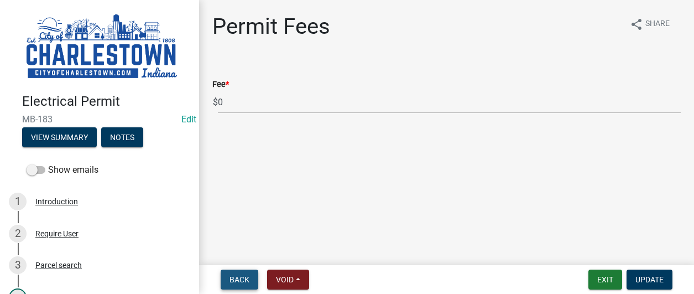
click at [243, 278] on span "Back" at bounding box center [239, 279] width 20 height 9
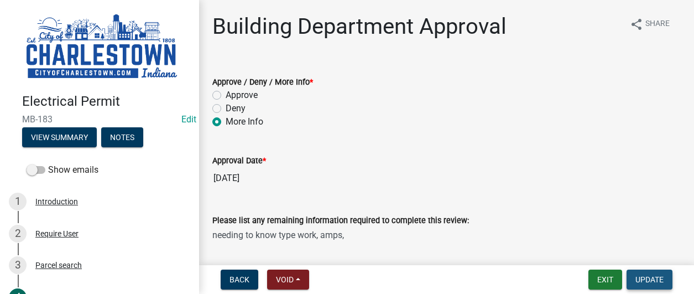
click at [651, 280] on span "Update" at bounding box center [649, 279] width 28 height 9
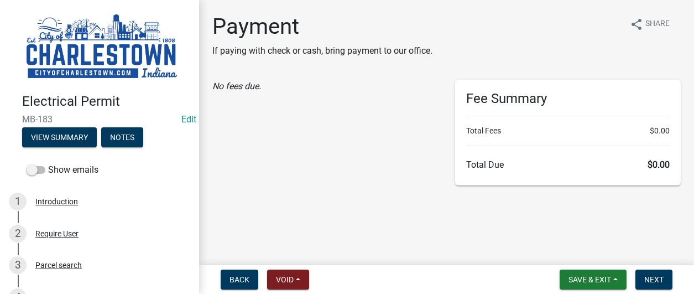
click at [640, 134] on li "Total Fees $0.00" at bounding box center [568, 131] width 204 height 12
click at [659, 280] on span "Next" at bounding box center [653, 279] width 19 height 9
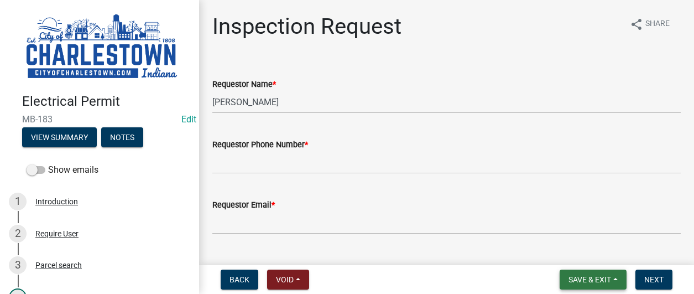
click at [593, 278] on span "Save & Exit" at bounding box center [589, 279] width 43 height 9
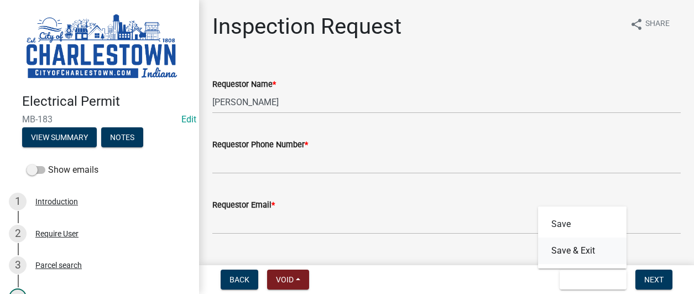
click at [571, 247] on button "Save & Exit" at bounding box center [582, 250] width 88 height 27
